Goal: Information Seeking & Learning: Check status

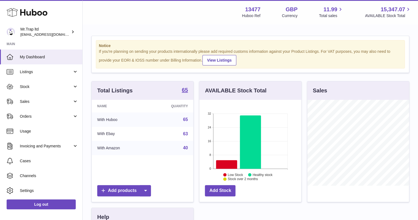
scroll to position [86, 102]
click at [21, 105] on link "Sales" at bounding box center [41, 101] width 82 height 15
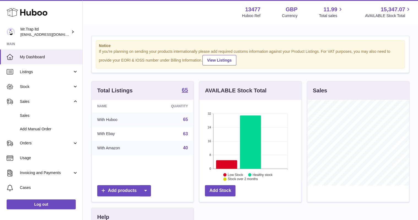
click at [25, 116] on span "Sales" at bounding box center [49, 115] width 58 height 5
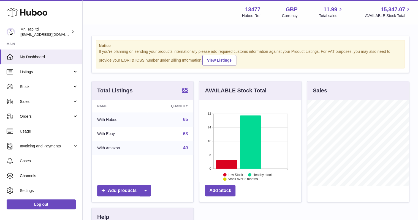
scroll to position [86, 102]
click at [36, 106] on link "Sales" at bounding box center [41, 101] width 82 height 15
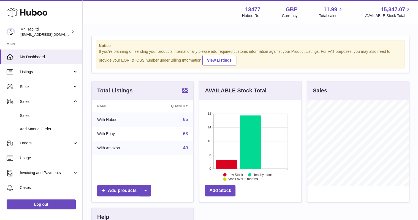
click at [37, 113] on span "Sales" at bounding box center [49, 115] width 58 height 5
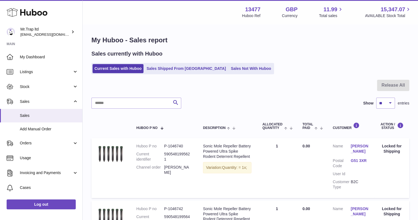
click at [229, 71] on link "Sales Not With Huboo" at bounding box center [251, 68] width 44 height 9
